Goal: Task Accomplishment & Management: Manage account settings

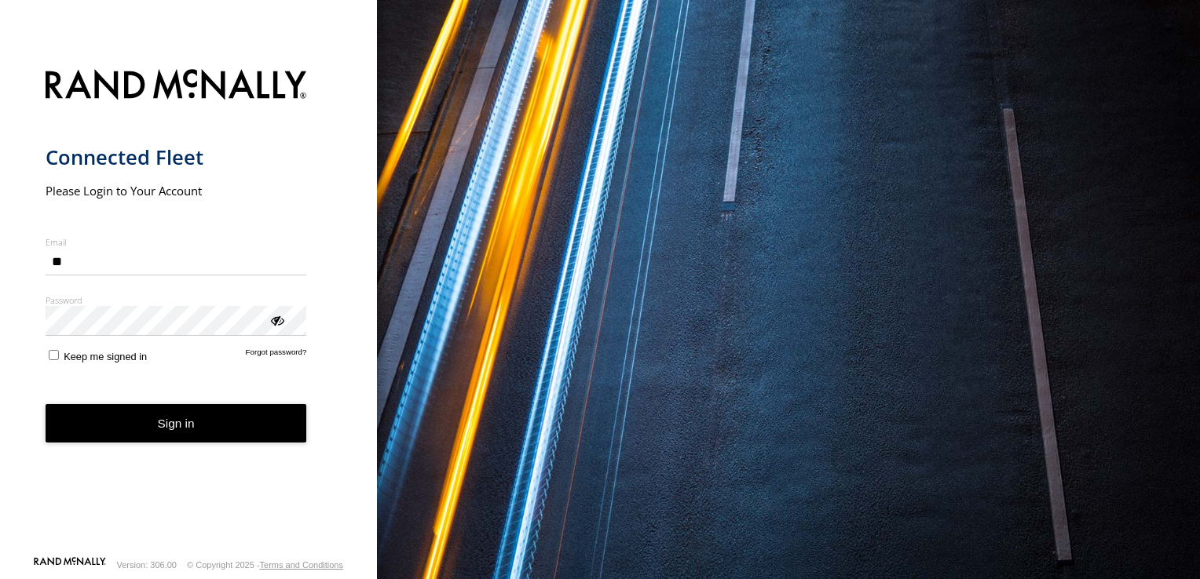
type input "*"
click at [269, 371] on form "Connected Fleet Please Login to Your Account Email Enter a valid login email ad…" at bounding box center [189, 308] width 287 height 496
click at [273, 349] on link "Forgot password?" at bounding box center [276, 355] width 61 height 15
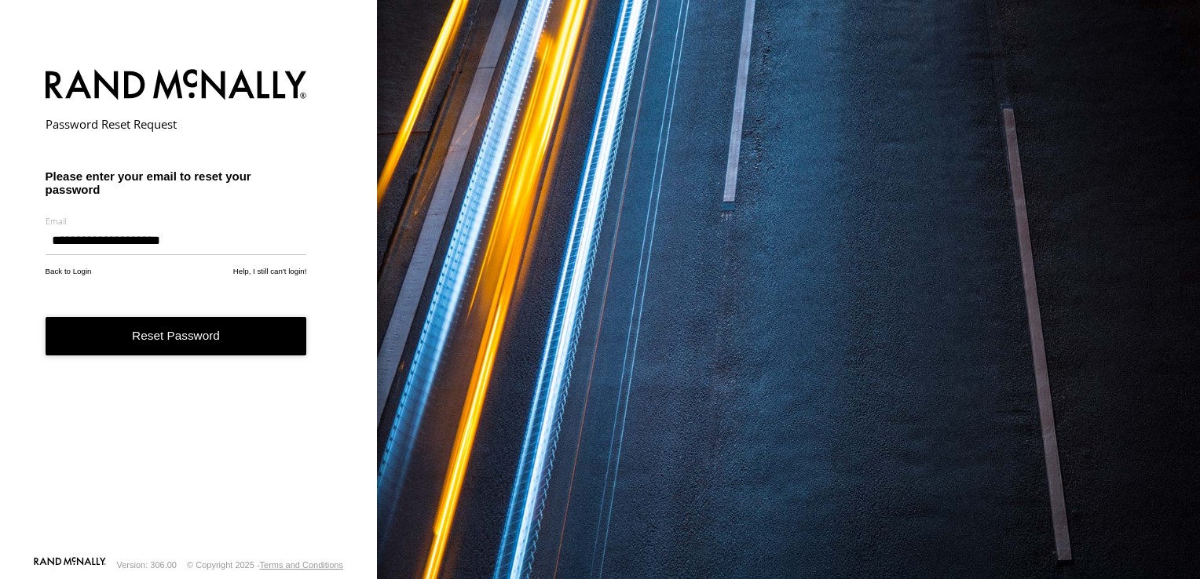
type input "**********"
click at [225, 342] on button "Reset Password" at bounding box center [176, 336] width 261 height 38
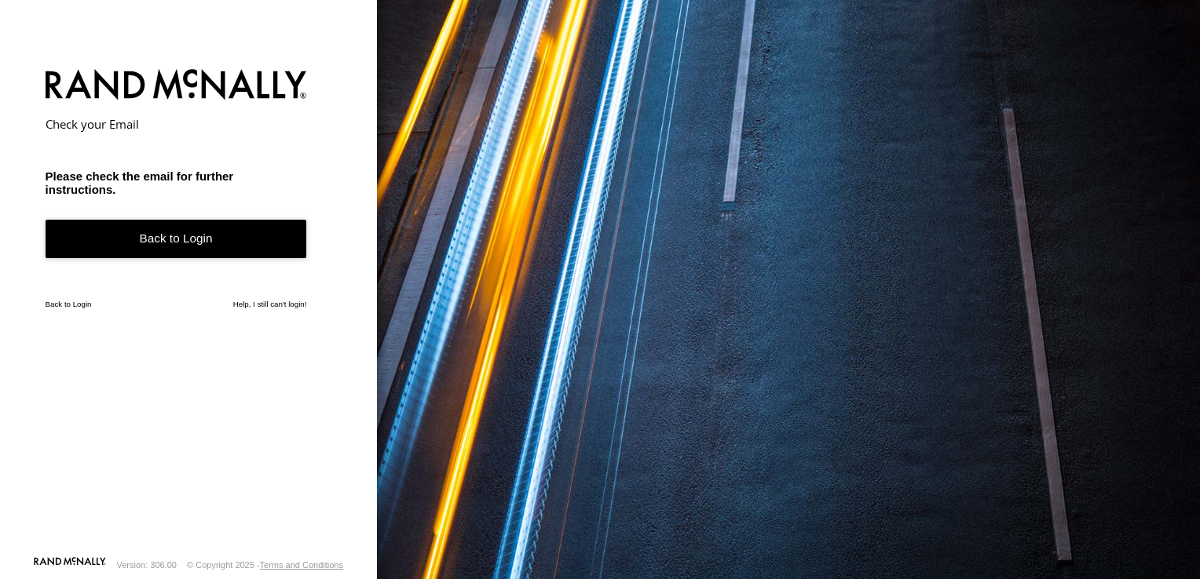
click at [236, 239] on link "Back to Login" at bounding box center [176, 239] width 261 height 38
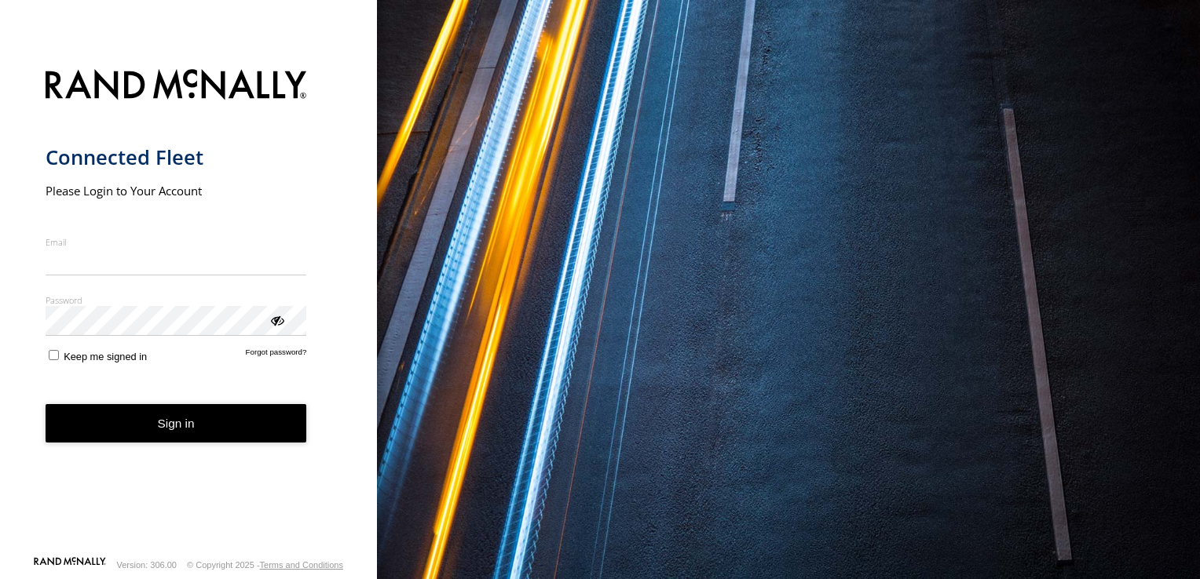
click at [185, 276] on input "Email" at bounding box center [176, 262] width 261 height 28
click at [280, 367] on form "Connected Fleet Please Login to Your Account Email Enter a valid login email ad…" at bounding box center [189, 308] width 287 height 496
click at [280, 351] on link "Forgot password?" at bounding box center [276, 355] width 61 height 15
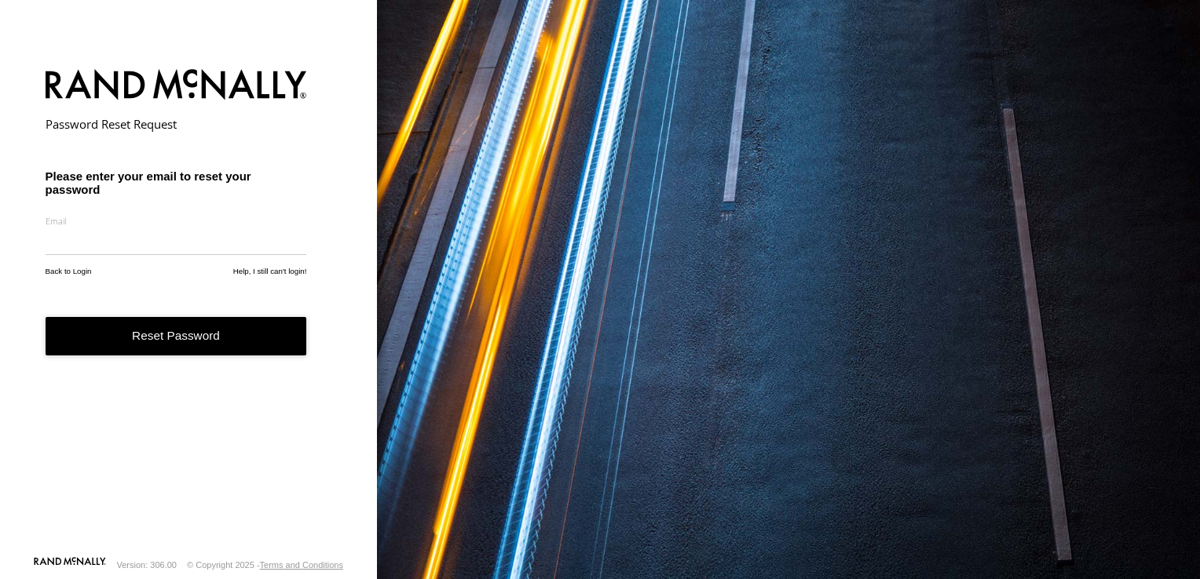
click at [171, 230] on input "email" at bounding box center [176, 241] width 261 height 28
type input "**********"
click at [207, 330] on button "Reset Password" at bounding box center [176, 336] width 261 height 38
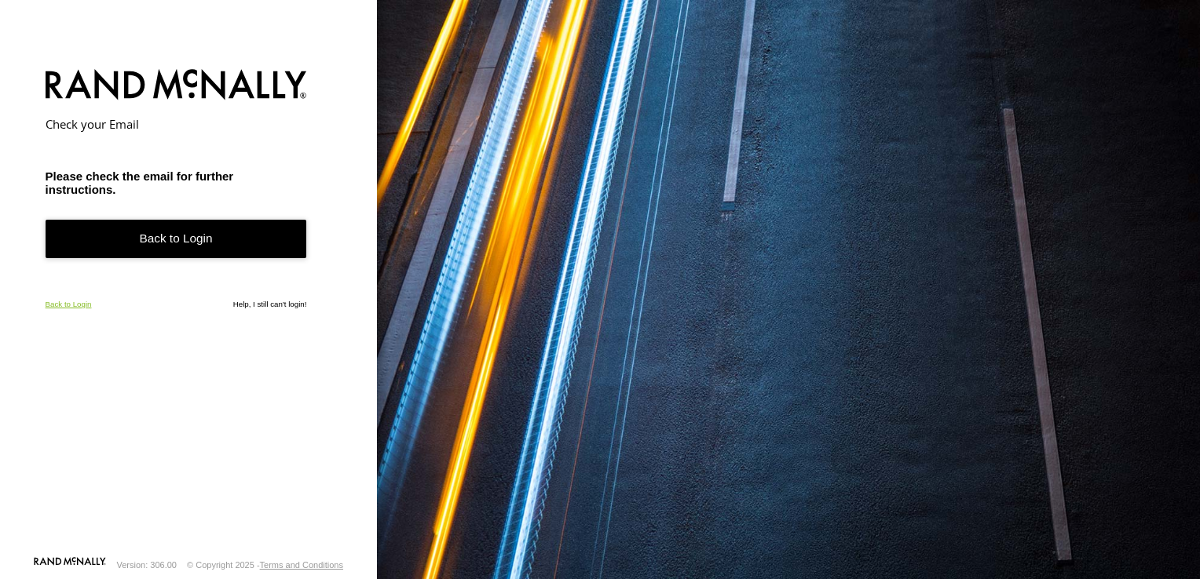
click at [78, 306] on link "Back to Login" at bounding box center [69, 304] width 46 height 9
